Goal: Find specific page/section: Find specific page/section

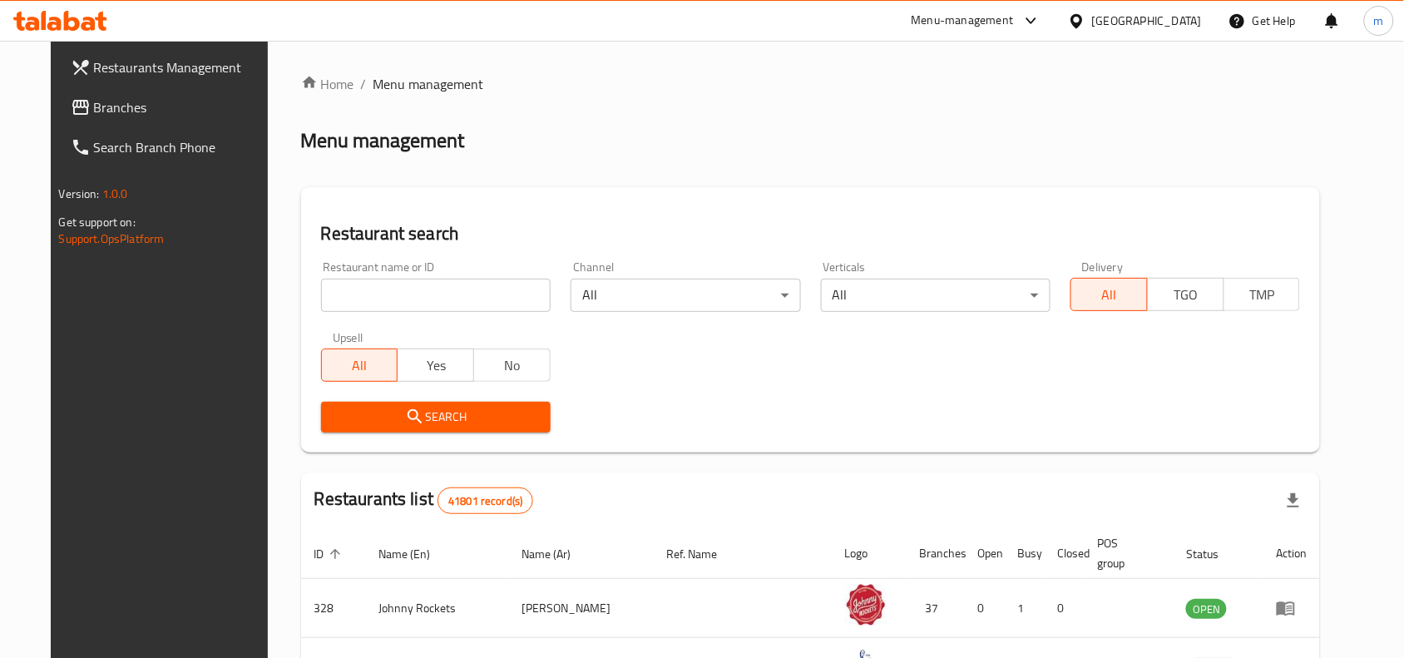
click at [106, 104] on span "Branches" at bounding box center [183, 107] width 178 height 20
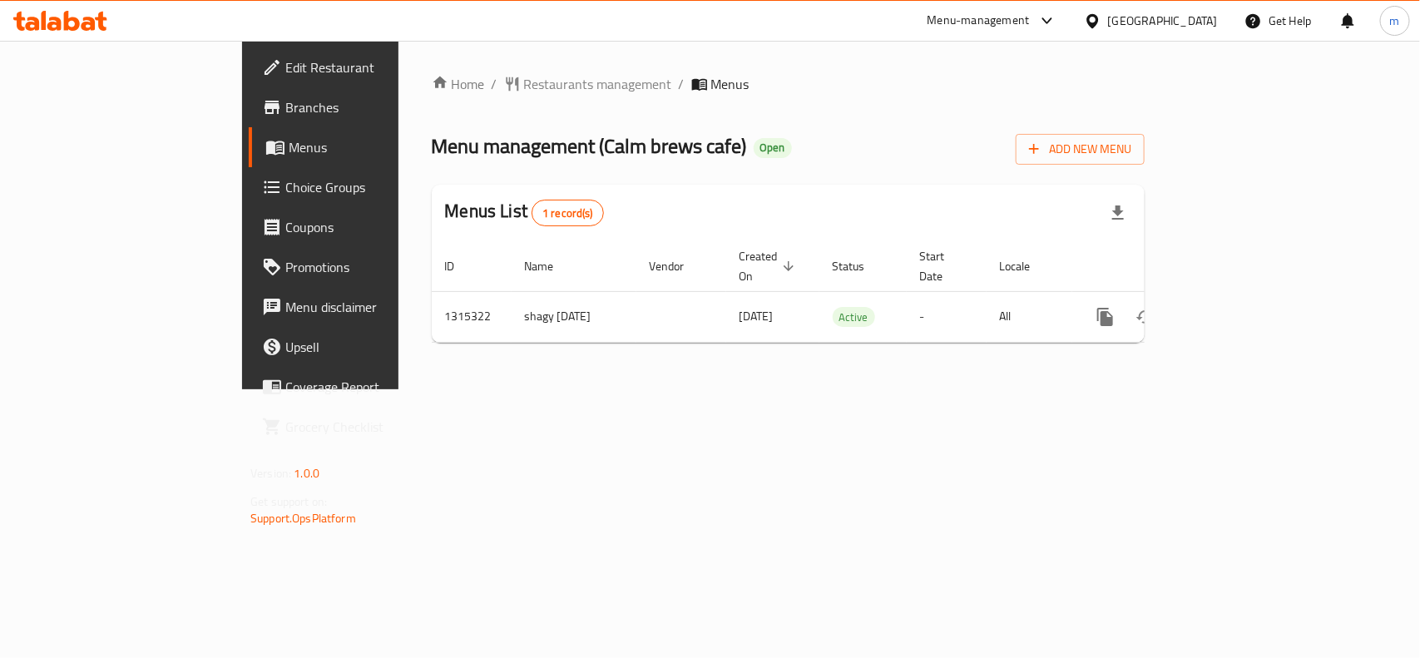
click at [551, 389] on div "Home / Restaurants management / Menus Menu management ( Calm brews cafe ) Open …" at bounding box center [787, 215] width 779 height 349
click at [918, 147] on div "Menu management ( Calm brews cafe ) Open Add New Menu" at bounding box center [788, 145] width 713 height 37
click at [31, 27] on icon at bounding box center [60, 21] width 94 height 20
